Goal: Submit feedback/report problem

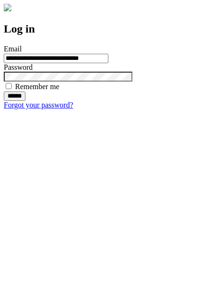
type input "**********"
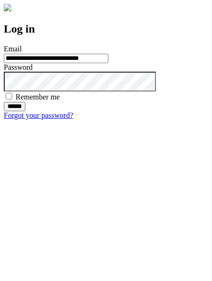
click at [25, 111] on input "******" at bounding box center [15, 106] width 22 height 9
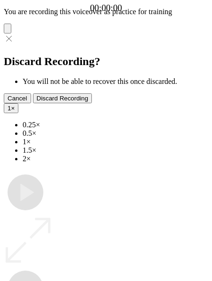
type input "**********"
